Goal: Task Accomplishment & Management: Complete application form

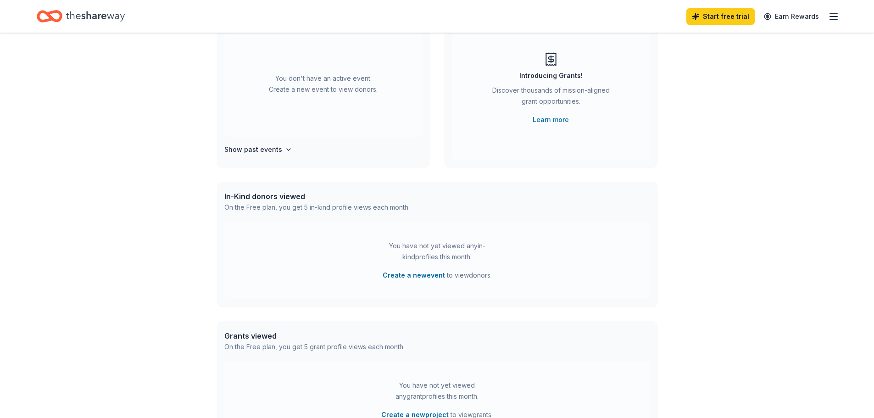
scroll to position [217, 0]
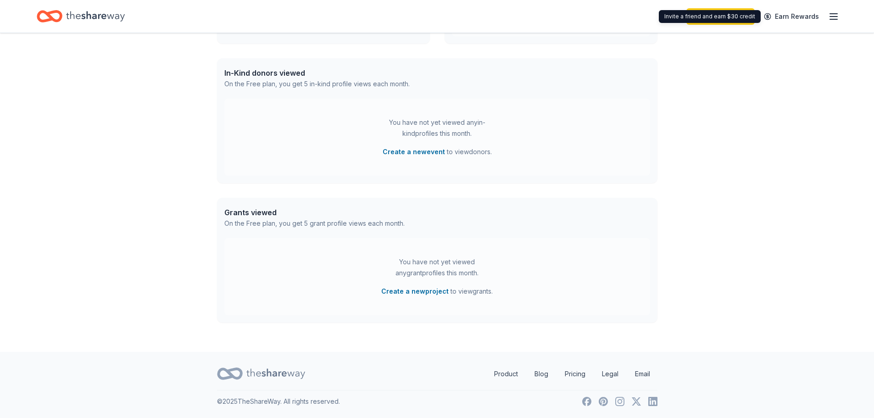
click at [828, 13] on div "Start free trial Earn Rewards" at bounding box center [763, 17] width 153 height 22
click at [835, 18] on icon "button" at bounding box center [833, 16] width 11 height 11
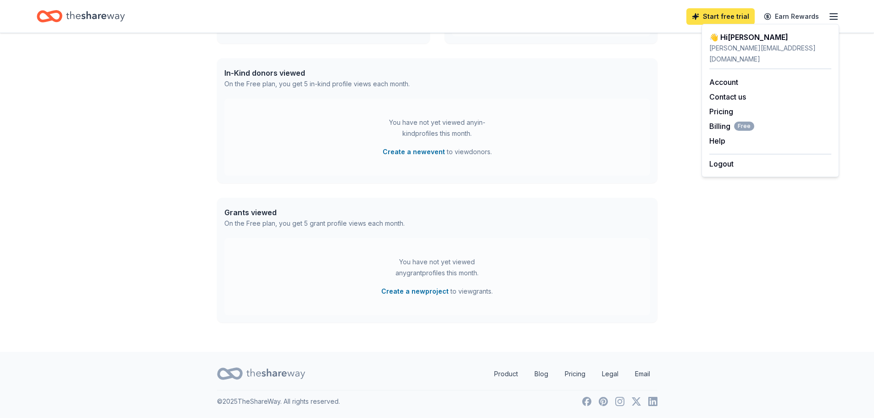
click at [732, 17] on link "Start free trial" at bounding box center [721, 16] width 68 height 17
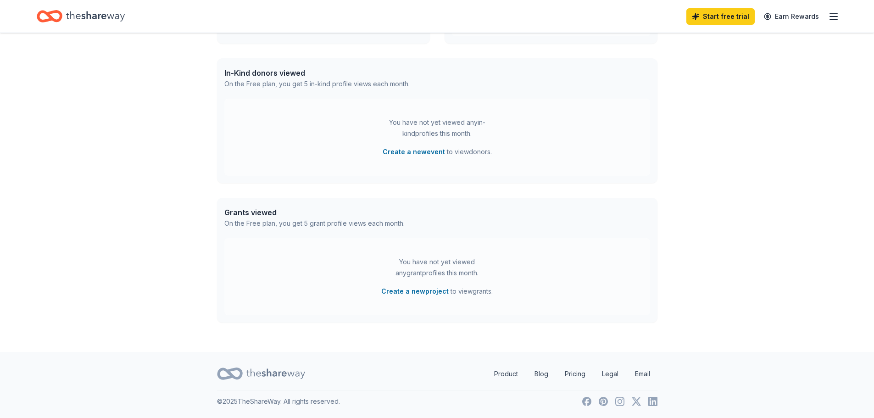
scroll to position [0, 0]
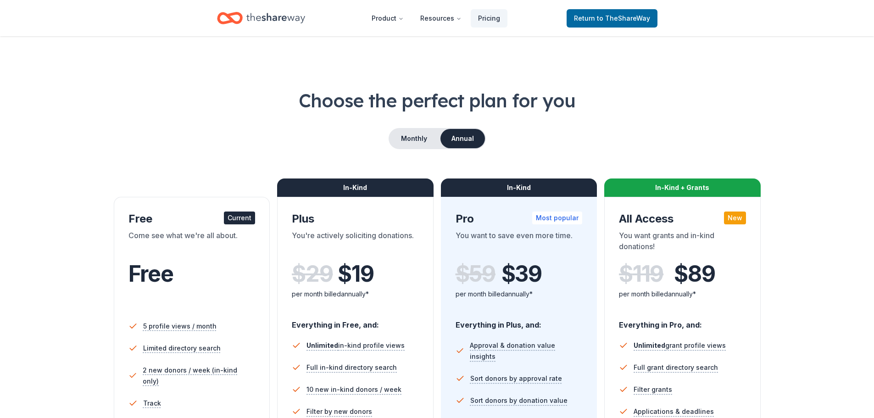
click at [78, 14] on header "Product Resources Pricing Return to TheShareWay" at bounding box center [437, 18] width 874 height 36
click at [289, 16] on icon "Home" at bounding box center [275, 18] width 59 height 19
click at [622, 11] on link "Return to TheShareWay" at bounding box center [612, 18] width 91 height 18
click at [623, 13] on span "Return to TheShareWay" at bounding box center [612, 18] width 76 height 11
click at [655, 19] on link "Return to TheShareWay" at bounding box center [612, 18] width 91 height 18
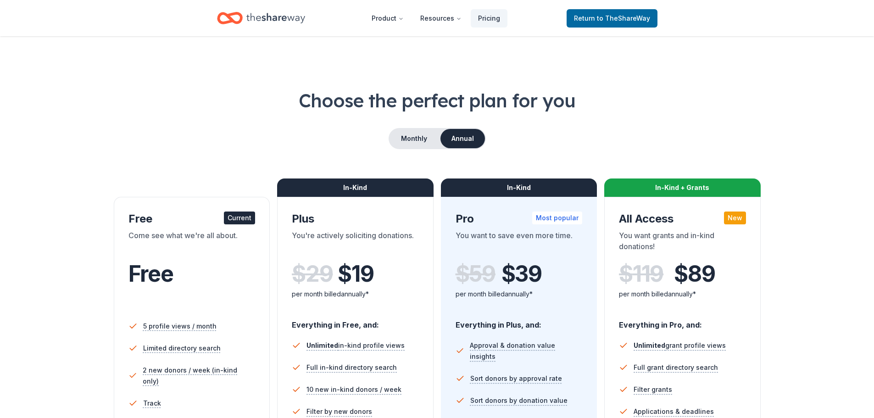
click at [270, 17] on icon "Home" at bounding box center [275, 18] width 59 height 19
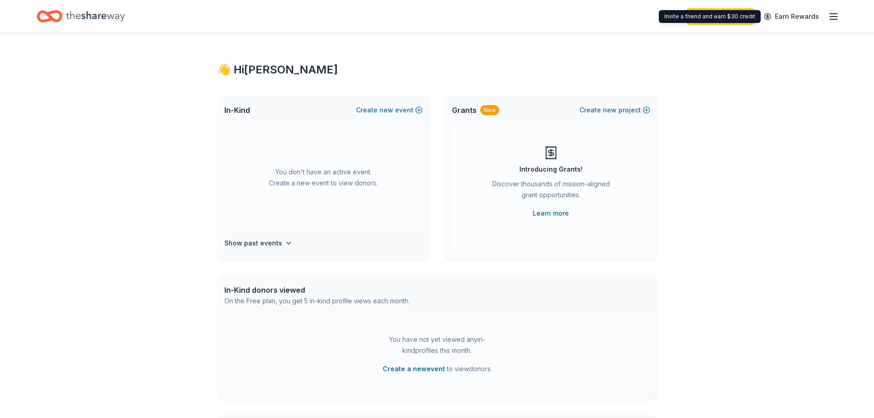
click at [834, 17] on line "button" at bounding box center [833, 17] width 7 height 0
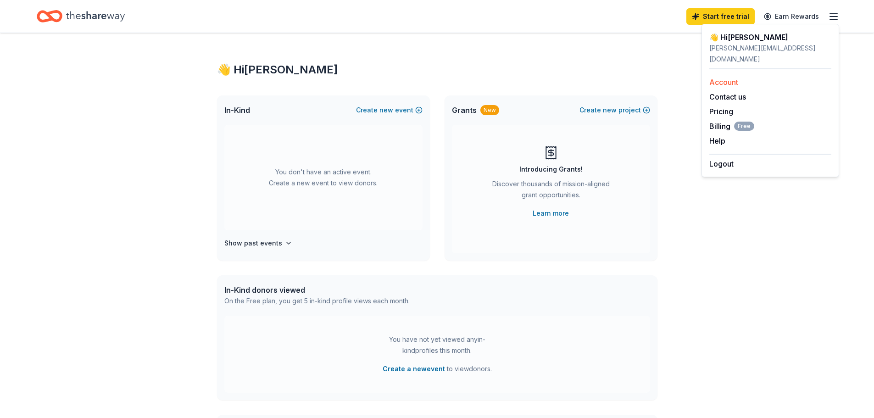
click at [717, 78] on link "Account" at bounding box center [724, 82] width 29 height 9
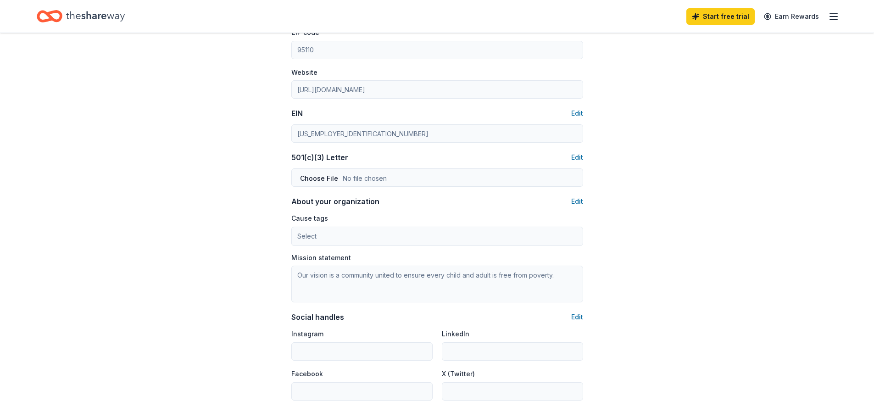
scroll to position [321, 0]
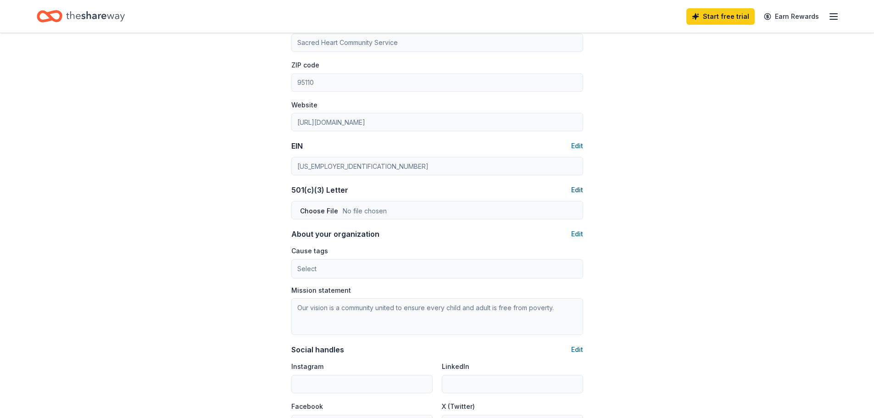
click at [579, 188] on button "Edit" at bounding box center [577, 189] width 12 height 11
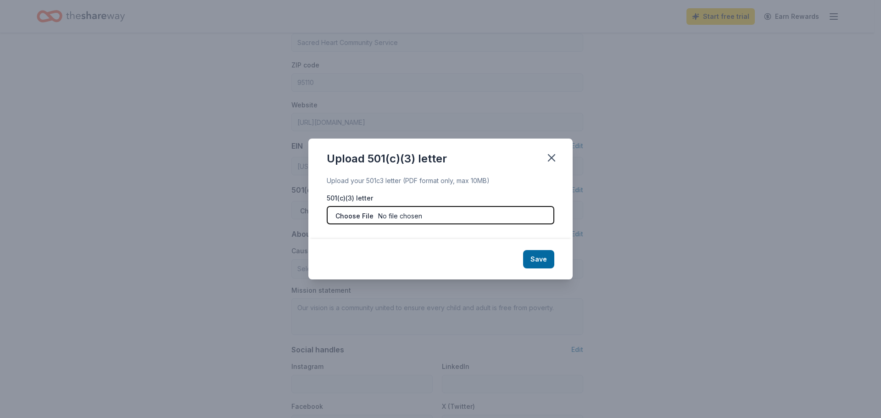
click at [415, 214] on input "file" at bounding box center [441, 215] width 228 height 18
type input "C:\fakepath\150.pdf"
click at [529, 259] on button "Save" at bounding box center [538, 259] width 31 height 18
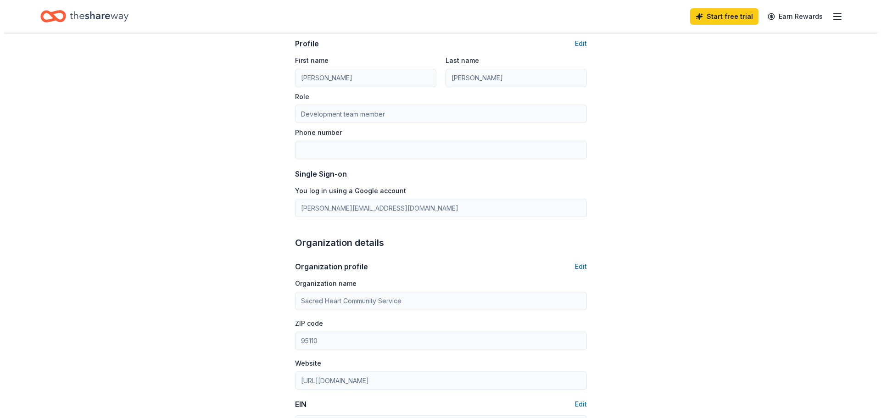
scroll to position [0, 0]
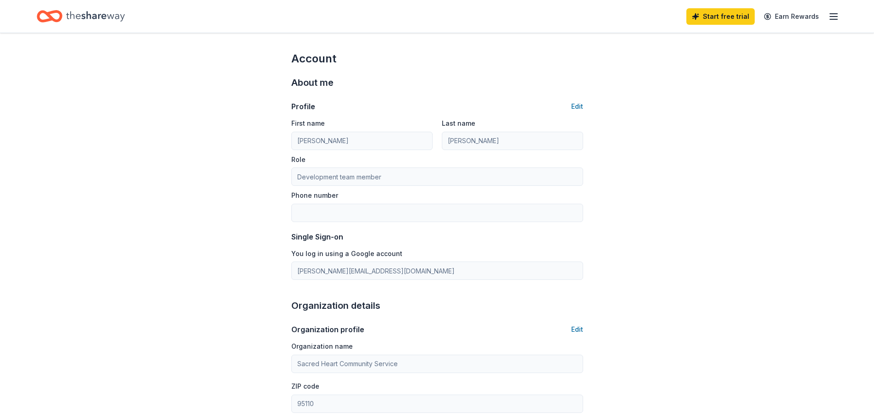
click at [834, 17] on line "button" at bounding box center [833, 17] width 7 height 0
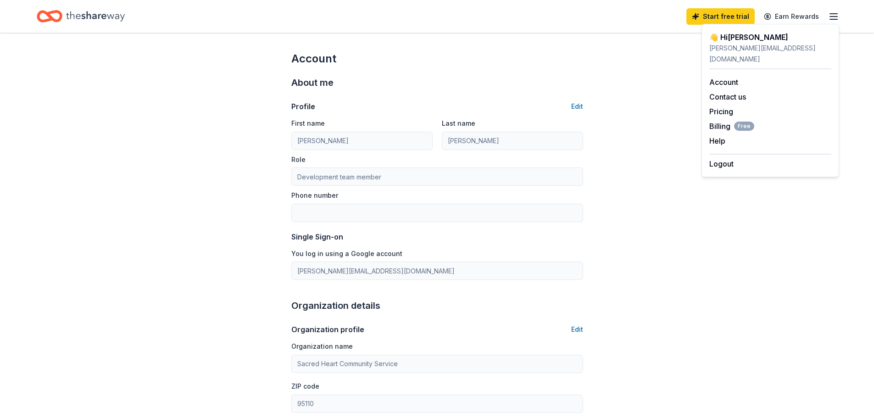
click at [735, 38] on div "👋 Hi [PERSON_NAME]" at bounding box center [771, 37] width 122 height 11
click at [722, 78] on link "Account" at bounding box center [724, 82] width 29 height 9
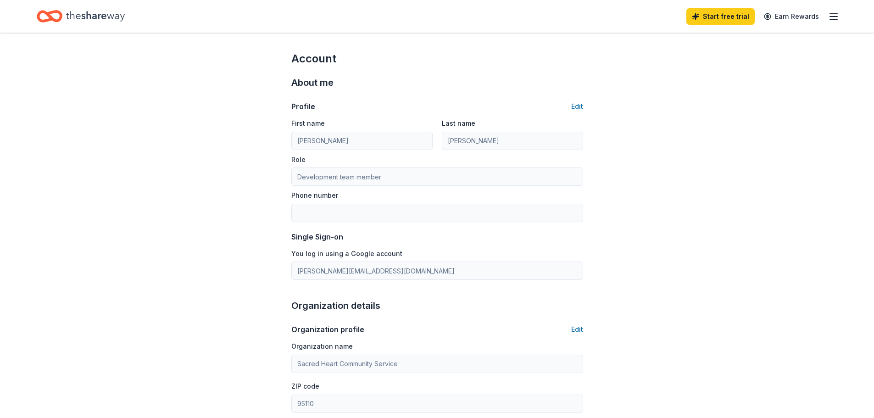
drag, startPoint x: 48, startPoint y: 2, endPoint x: 56, endPoint y: 15, distance: 14.6
click at [48, 3] on div "Start free trial Earn Rewards" at bounding box center [437, 16] width 874 height 33
click at [61, 19] on icon "Home" at bounding box center [54, 15] width 14 height 9
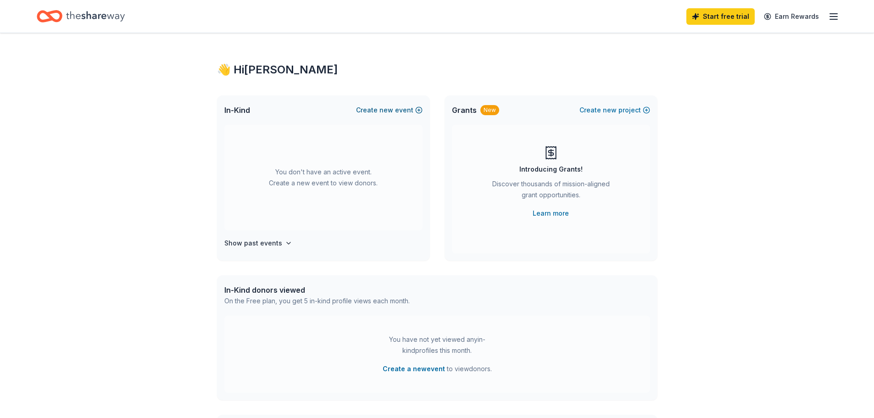
click at [391, 111] on span "new" at bounding box center [387, 110] width 14 height 11
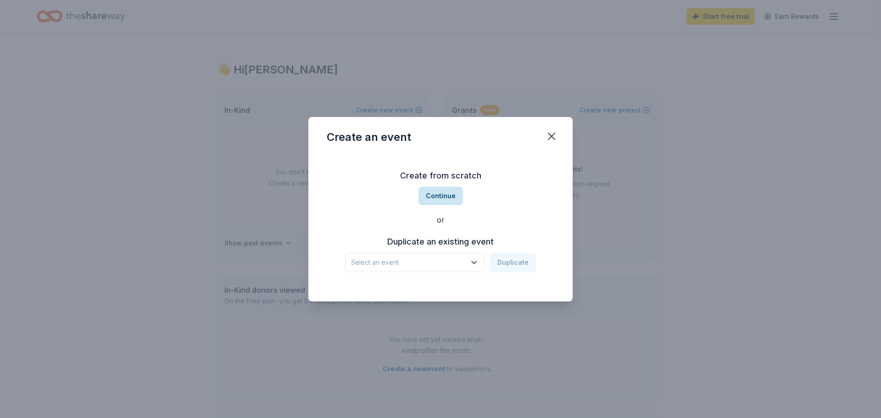
click at [448, 198] on button "Continue" at bounding box center [441, 196] width 45 height 18
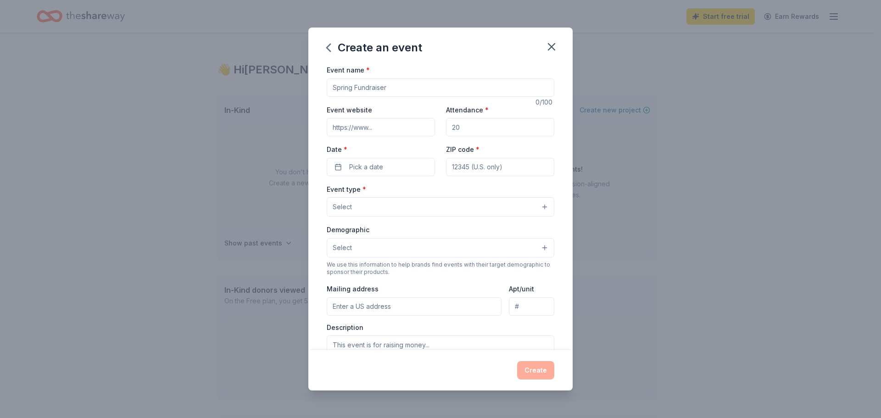
click at [391, 89] on input "Event name *" at bounding box center [441, 87] width 228 height 18
type input "Sacred Heart Holidays 2025"
click at [397, 130] on input "Event website" at bounding box center [381, 127] width 108 height 18
click at [411, 167] on button "Pick a date" at bounding box center [381, 167] width 108 height 18
drag, startPoint x: 407, startPoint y: 126, endPoint x: 402, endPoint y: 127, distance: 4.8
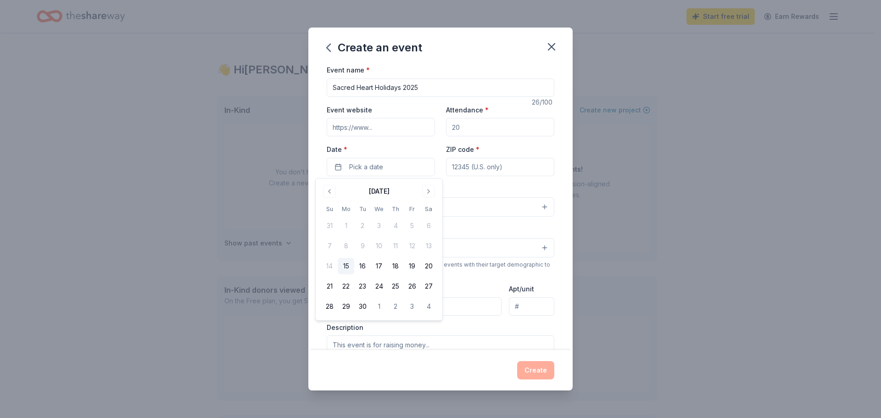
click at [402, 127] on input "Event website" at bounding box center [381, 127] width 108 height 18
drag, startPoint x: 414, startPoint y: 125, endPoint x: 481, endPoint y: 123, distance: 66.1
click at [481, 123] on div "Event website [URL][DOMAIN_NAME] Attendance * Date * Pick a date ZIP code *" at bounding box center [441, 140] width 228 height 72
click at [417, 128] on input "[URL][DOMAIN_NAME]" at bounding box center [381, 127] width 108 height 18
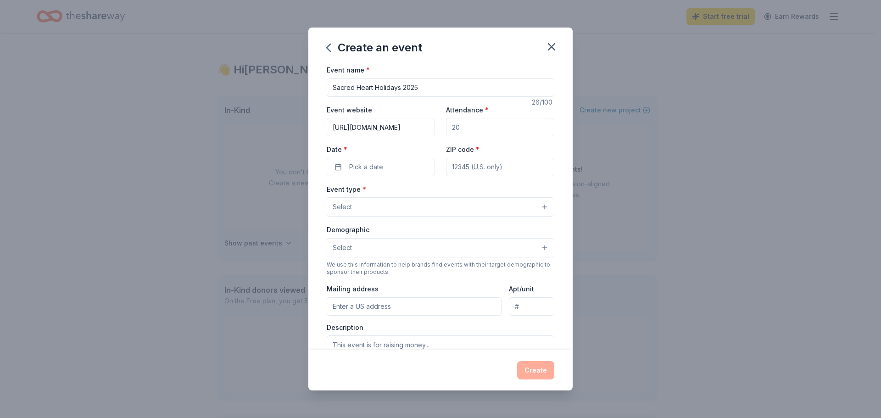
click at [409, 129] on input "[URL][DOMAIN_NAME]" at bounding box center [381, 127] width 108 height 18
type input "[URL][DOMAIN_NAME]"
click at [506, 119] on input "Attendance *" at bounding box center [500, 127] width 108 height 18
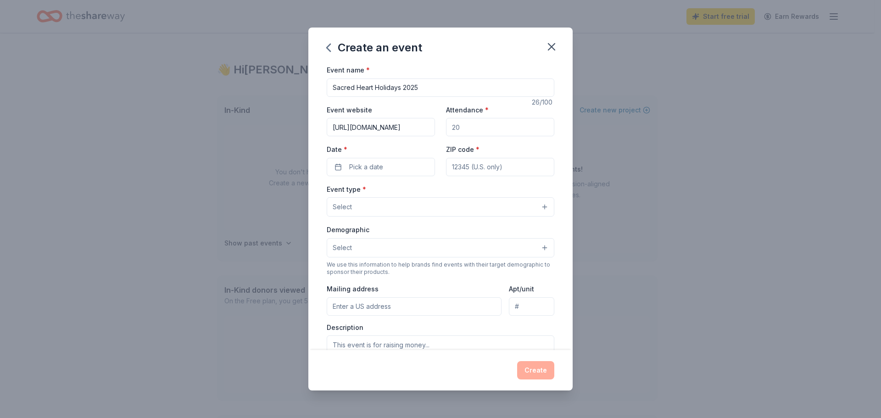
click at [506, 120] on input "Attendance *" at bounding box center [500, 127] width 108 height 18
click at [504, 127] on input "Attendance *" at bounding box center [500, 127] width 108 height 18
click at [475, 133] on input "Attendance *" at bounding box center [500, 127] width 108 height 18
type input "8000"
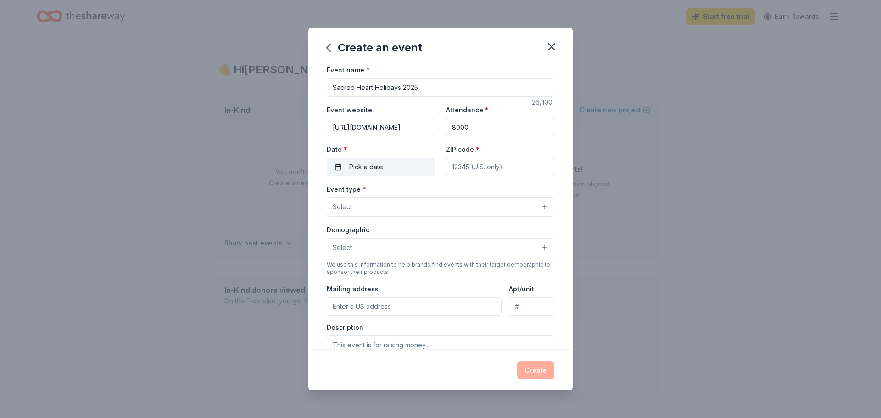
click at [380, 164] on span "Pick a date" at bounding box center [366, 167] width 34 height 11
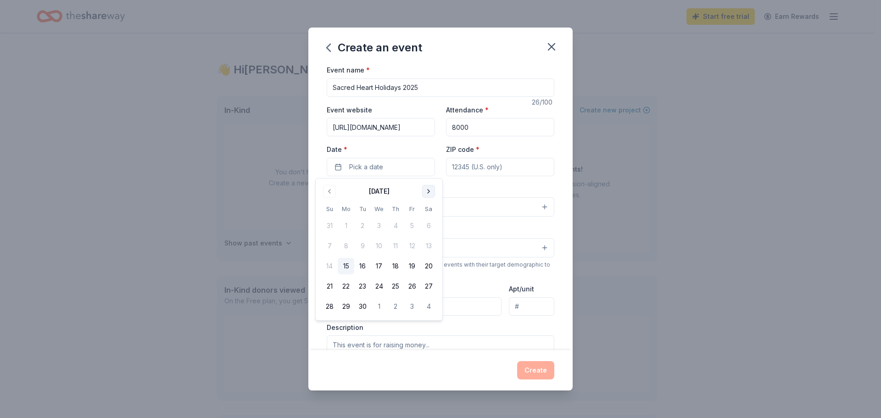
click at [431, 190] on button "Go to next month" at bounding box center [428, 191] width 13 height 13
click at [429, 197] on div "[DATE] Su Mo Tu We Th Fr Sa 28 29 30 1 2 3 4 5 6 7 8 9 10 11 12 13 14 15 16 17 …" at bounding box center [379, 249] width 116 height 131
click at [433, 191] on button "Go to next month" at bounding box center [428, 191] width 13 height 13
click at [397, 280] on button "20" at bounding box center [395, 286] width 17 height 17
click at [481, 192] on div "Event type * Select" at bounding box center [441, 201] width 228 height 34
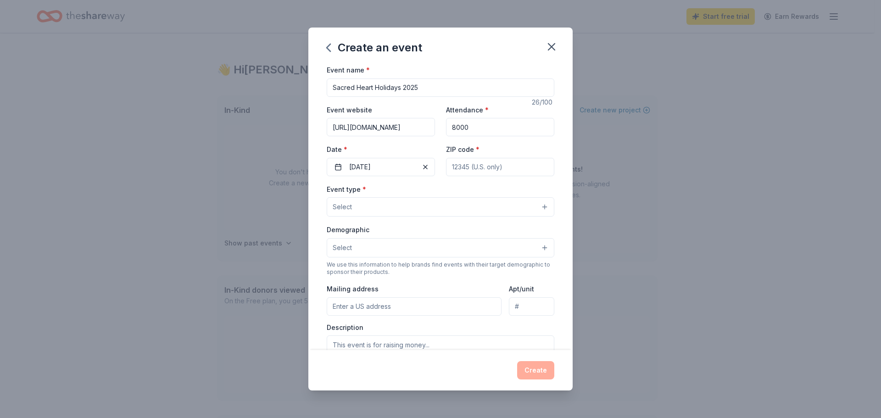
click at [496, 164] on input "ZIP code *" at bounding box center [500, 167] width 108 height 18
type input "95113"
type input "[STREET_ADDRESS]"
click at [385, 203] on button "Select" at bounding box center [441, 206] width 228 height 19
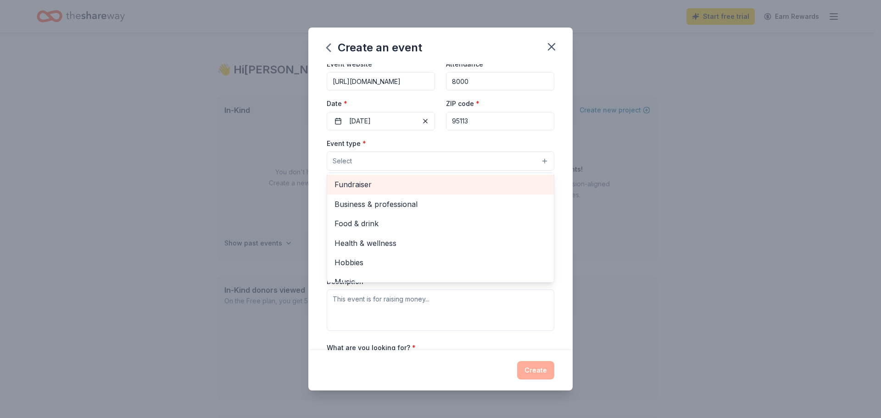
click at [339, 186] on span "Fundraiser" at bounding box center [441, 185] width 212 height 12
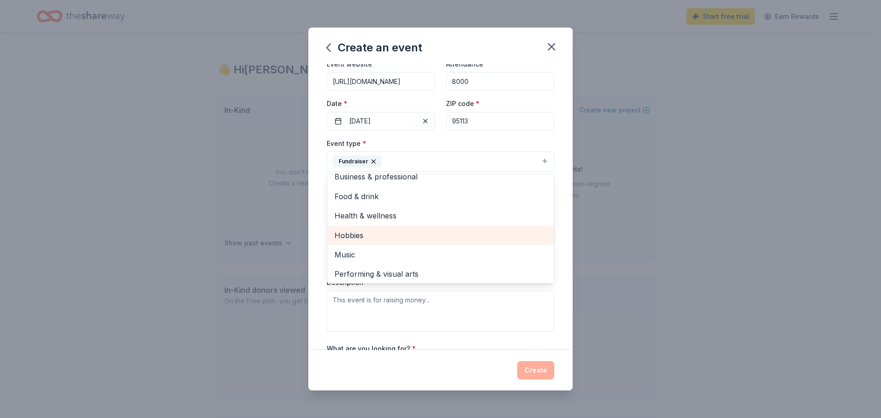
scroll to position [11, 0]
click at [444, 135] on div "Event name * Sacred Heart Holidays 2025 26 /100 Event website [URL][DOMAIN_NAME…" at bounding box center [441, 230] width 228 height 425
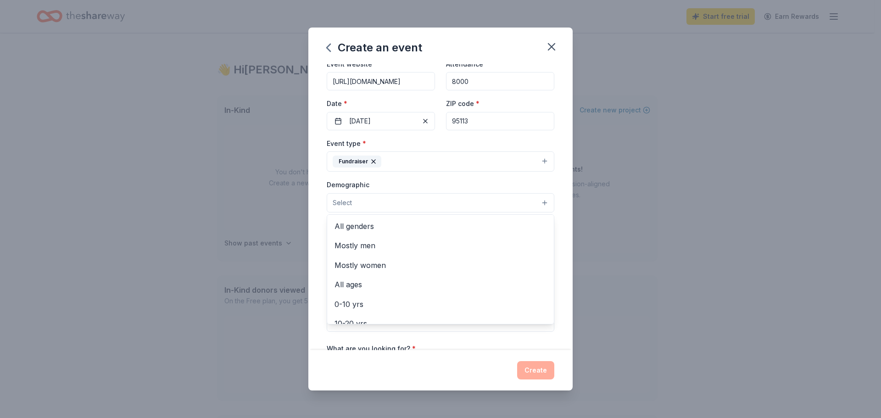
click at [419, 202] on button "Select" at bounding box center [441, 202] width 228 height 19
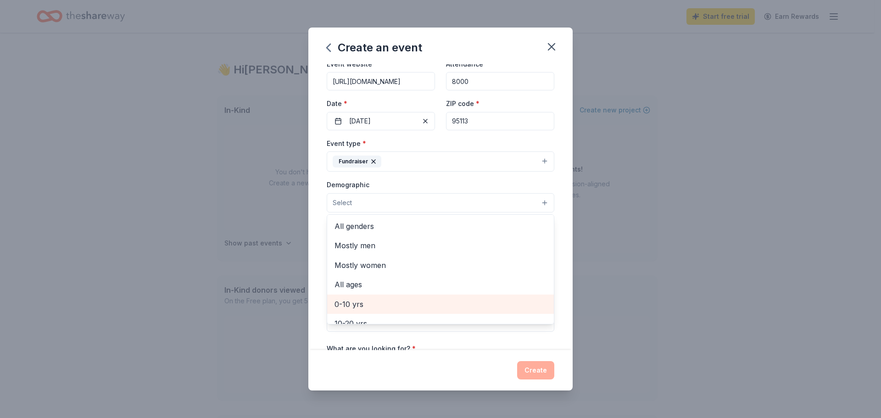
scroll to position [46, 0]
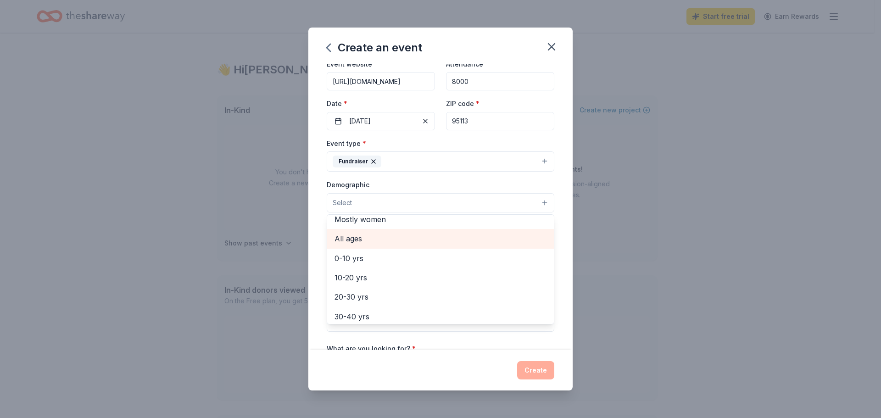
click at [383, 243] on span "All ages" at bounding box center [441, 239] width 212 height 12
click at [410, 180] on div "Demographic All ages All genders Mostly men Mostly women 0-10 yrs 10-20 yrs 20-…" at bounding box center [441, 196] width 228 height 34
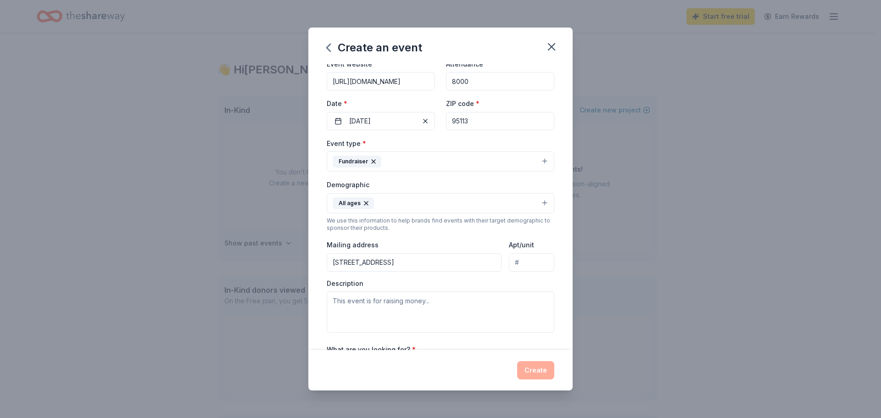
click at [413, 202] on button "All ages" at bounding box center [441, 203] width 228 height 20
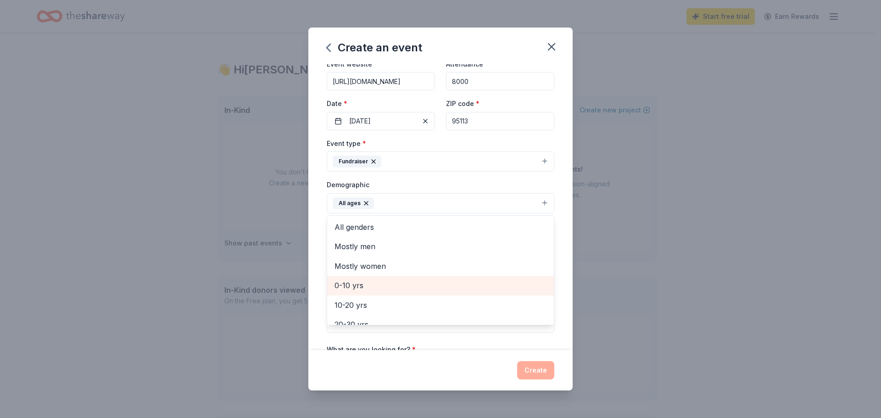
click at [395, 280] on span "0-10 yrs" at bounding box center [441, 285] width 212 height 12
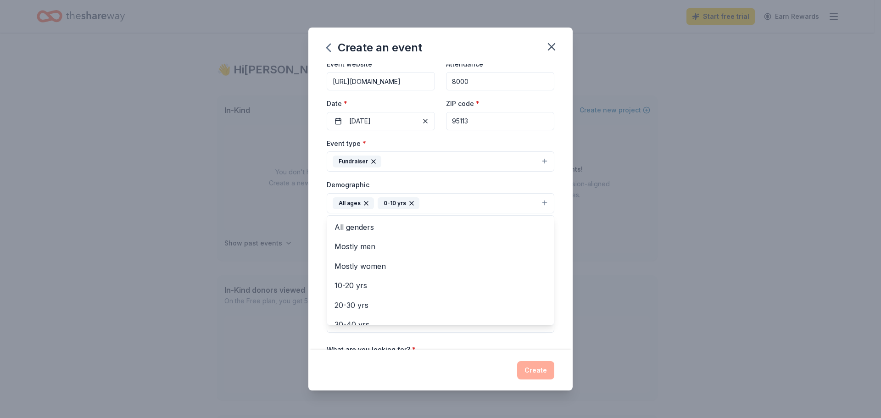
click at [450, 184] on div "Demographic All ages [DEMOGRAPHIC_DATA] yrs All genders Mostly men Mostly women…" at bounding box center [441, 196] width 228 height 34
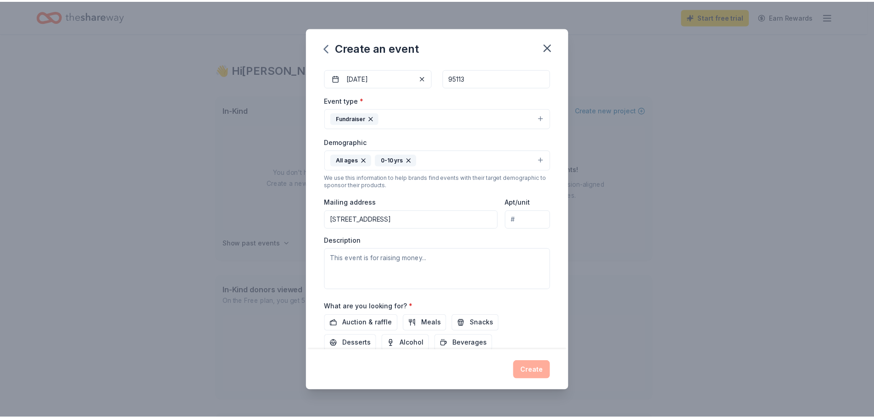
scroll to position [155, 0]
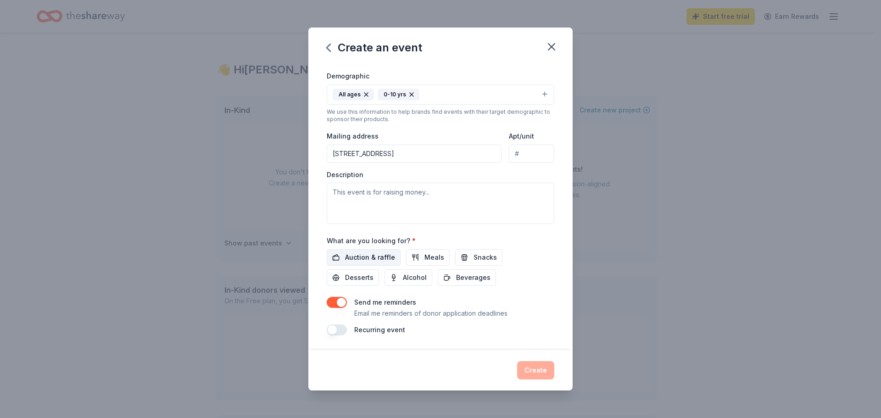
click at [376, 251] on button "Auction & raffle" at bounding box center [364, 257] width 74 height 17
click at [412, 254] on button "Meals" at bounding box center [428, 257] width 44 height 17
click at [474, 253] on span "Snacks" at bounding box center [485, 257] width 23 height 11
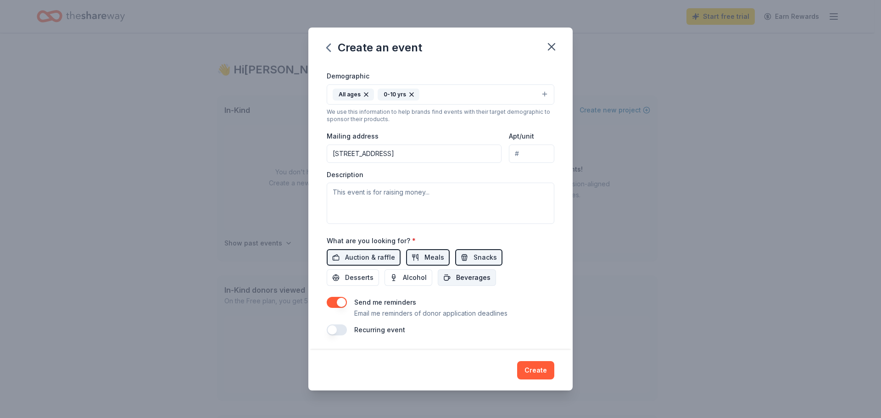
click at [474, 276] on span "Beverages" at bounding box center [473, 277] width 34 height 11
click at [429, 280] on button "Alcohol" at bounding box center [409, 277] width 48 height 17
click at [352, 281] on span "Desserts" at bounding box center [359, 277] width 28 height 11
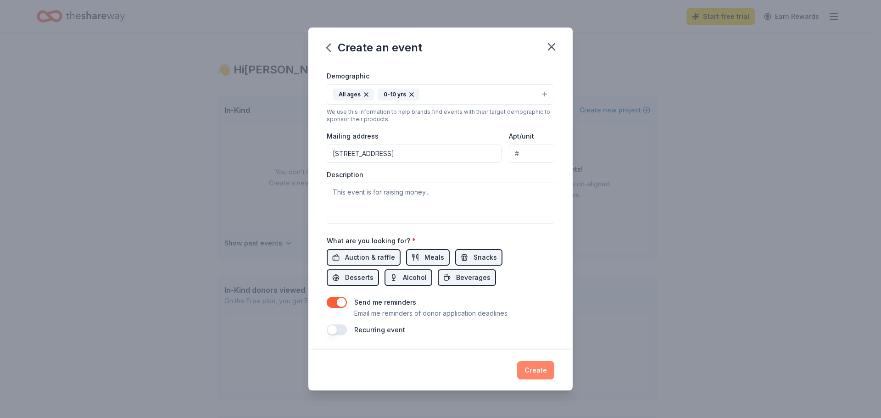
click at [525, 369] on button "Create" at bounding box center [535, 370] width 37 height 18
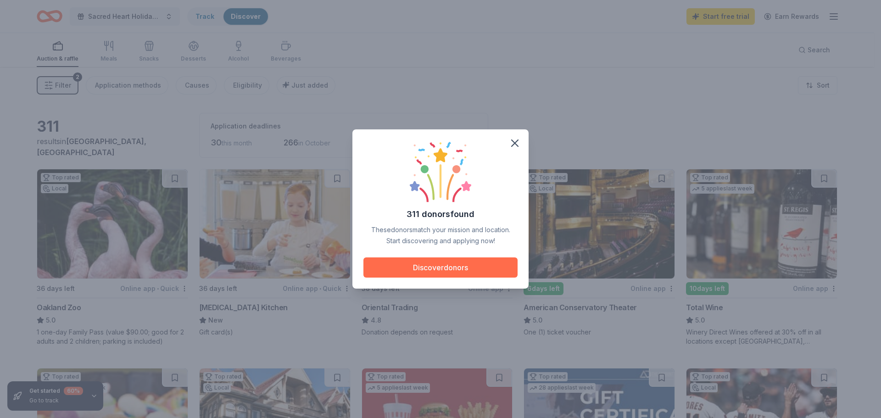
click at [482, 261] on button "Discover donors" at bounding box center [440, 267] width 154 height 20
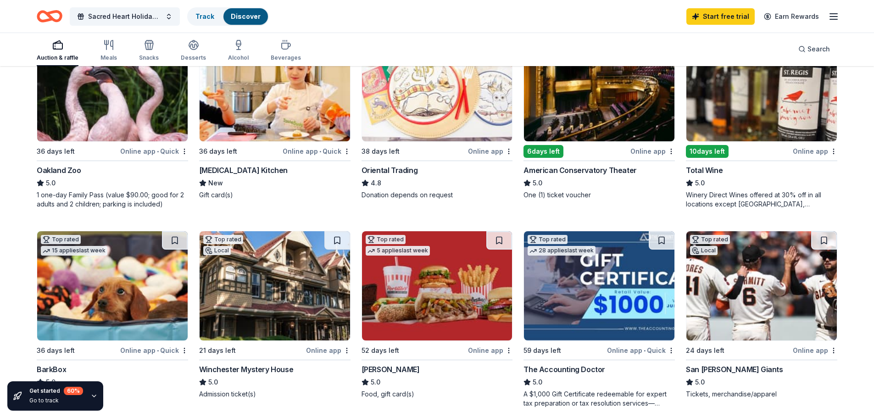
scroll to position [138, 0]
